Goal: Book appointment/travel/reservation

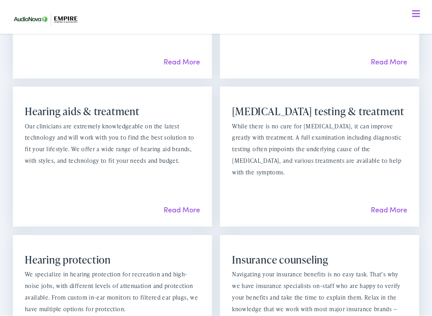
scroll to position [646, 0]
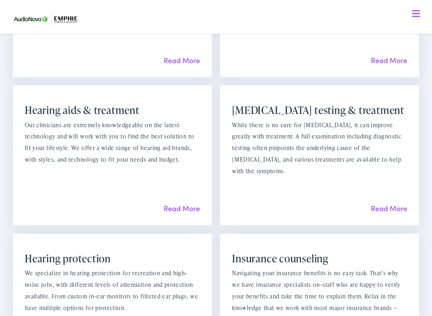
click at [178, 203] on link "Read More" at bounding box center [182, 208] width 36 height 10
click at [181, 203] on link "Read More" at bounding box center [182, 208] width 36 height 10
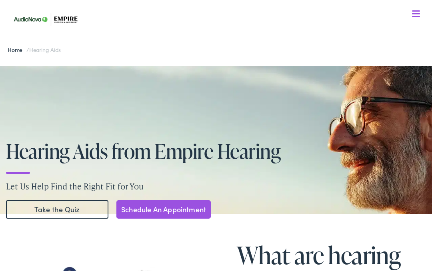
click at [145, 211] on link "Schedule An Appointment" at bounding box center [163, 209] width 94 height 18
click at [152, 209] on link "Schedule An Appointment" at bounding box center [163, 209] width 94 height 18
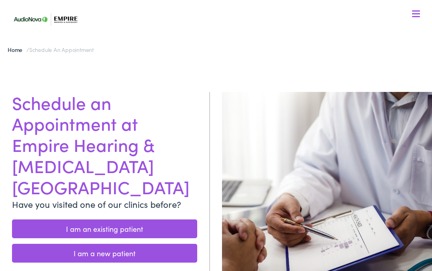
click at [76, 244] on link "I am a new patient" at bounding box center [104, 253] width 185 height 19
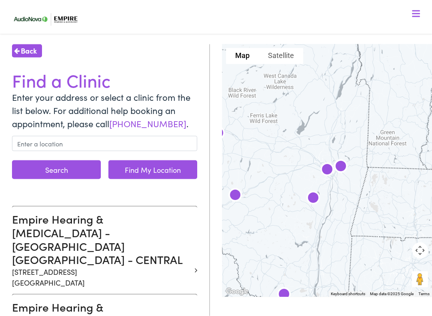
scroll to position [48, 0]
click at [31, 266] on p "1540 Central Ave Albany NY 12205" at bounding box center [101, 277] width 179 height 22
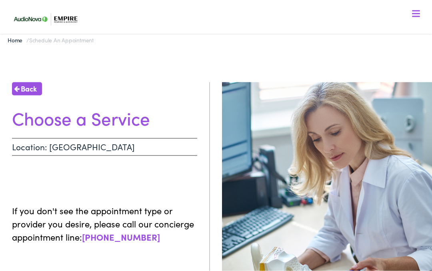
scroll to position [8, 0]
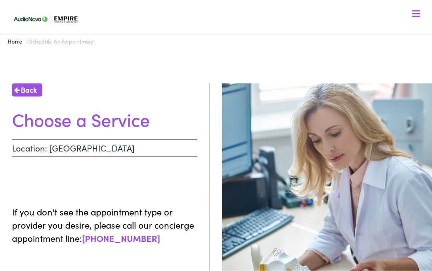
click at [30, 146] on p "Location: ALBANY NY - CENTRAL" at bounding box center [104, 149] width 185 height 18
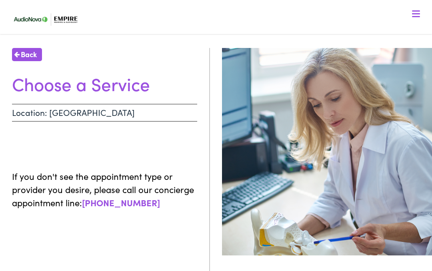
scroll to position [0, 0]
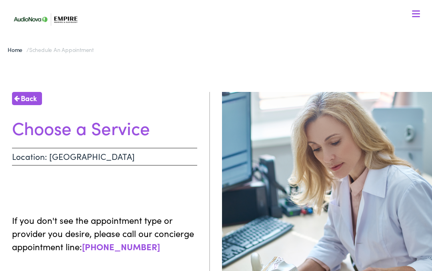
click at [115, 156] on p "Location: ALBANY NY - CENTRAL" at bounding box center [104, 157] width 185 height 18
click at [118, 162] on p "Location: ALBANY NY - CENTRAL" at bounding box center [104, 157] width 185 height 18
click at [119, 161] on p "Location: ALBANY NY - CENTRAL" at bounding box center [104, 157] width 185 height 18
click at [129, 134] on h1 "Choose a Service" at bounding box center [104, 127] width 185 height 21
click at [32, 159] on p "Location: ALBANY NY - CENTRAL" at bounding box center [104, 157] width 185 height 18
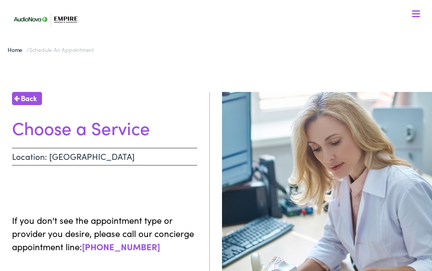
click at [22, 102] on span "Back" at bounding box center [29, 98] width 16 height 11
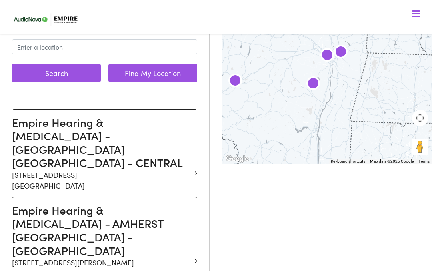
scroll to position [143, 0]
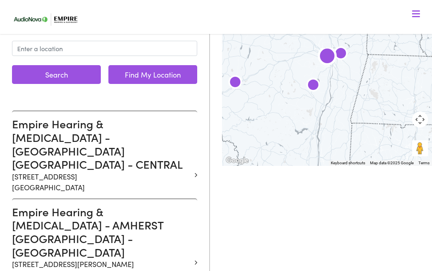
click at [46, 143] on h3 "Empire Hearing & Audiology - ALBANY NY - CENTRAL" at bounding box center [101, 144] width 179 height 54
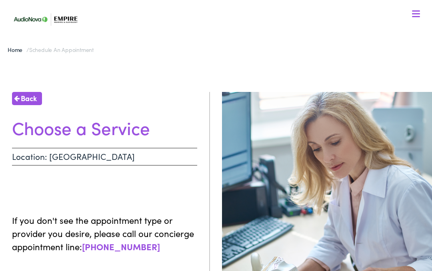
click at [416, 12] on div at bounding box center [416, 14] width 8 height 8
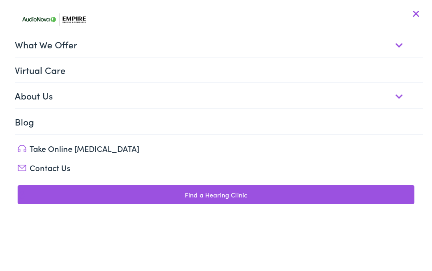
click at [34, 44] on link "What We Offer" at bounding box center [219, 44] width 409 height 25
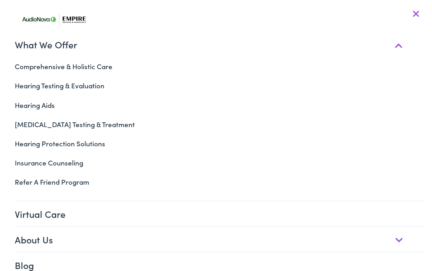
scroll to position [295, 0]
